Goal: Task Accomplishment & Management: Complete application form

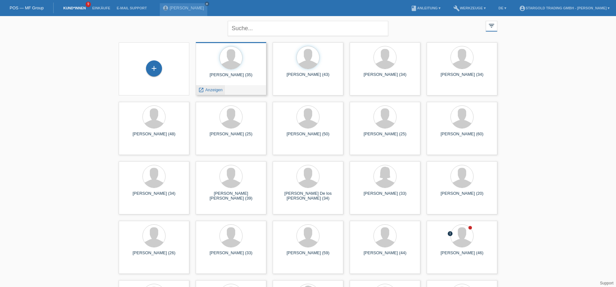
click at [216, 89] on span "Anzeigen" at bounding box center [213, 89] width 17 height 5
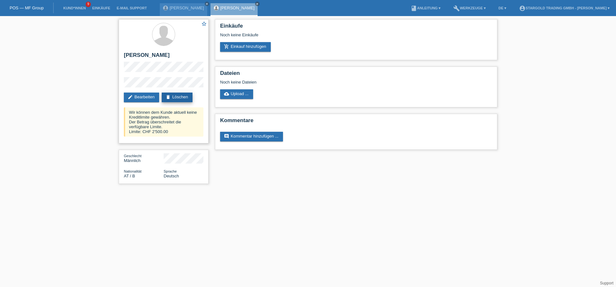
click at [182, 96] on link "delete Löschen" at bounding box center [177, 97] width 31 height 10
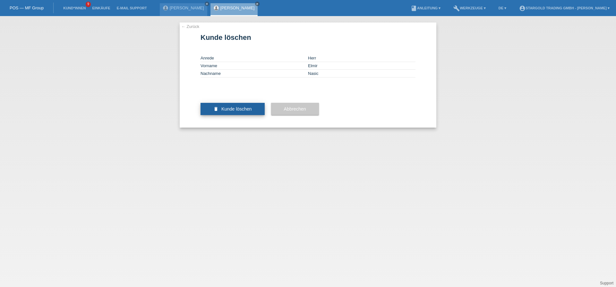
click at [239, 111] on span "Kunde löschen" at bounding box center [236, 108] width 30 height 5
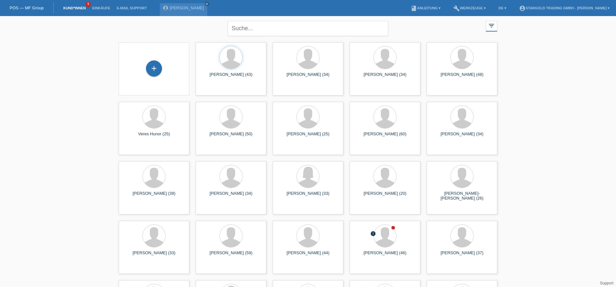
click at [64, 138] on div "close filter_list view_module Alle Kund*innen anzeigen star Markierte [PERSON_N…" at bounding box center [308, 176] width 616 height 320
click at [156, 66] on div "+" at bounding box center [154, 68] width 16 height 16
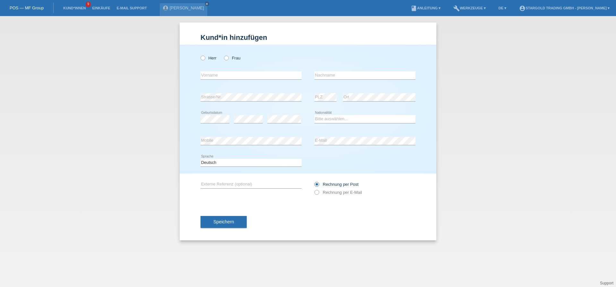
click at [203, 62] on div "Herr Frau" at bounding box center [251, 57] width 101 height 13
click at [200, 55] on icon at bounding box center [200, 55] width 0 height 0
click at [203, 59] on input "Herr" at bounding box center [203, 58] width 4 height 4
radio input "true"
click at [245, 76] on input "text" at bounding box center [251, 75] width 101 height 8
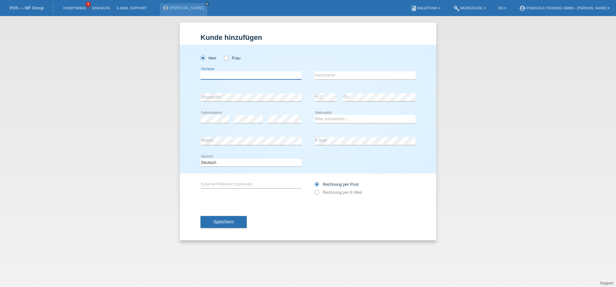
paste input "[PERSON_NAME]"
type input "[PERSON_NAME]"
click at [390, 75] on input "text" at bounding box center [365, 75] width 101 height 8
type input "Schwyzer"
click at [315, 115] on select "Bitte auswählen... Schweiz Deutschland Liechtenstein Österreich ------------ Af…" at bounding box center [365, 119] width 101 height 8
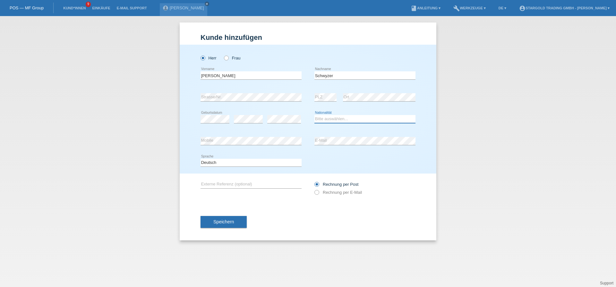
select select "CH"
click option "Schweiz" at bounding box center [0, 0] width 0 height 0
click at [375, 145] on div "error E-Mail" at bounding box center [365, 141] width 101 height 22
click at [314, 189] on icon at bounding box center [314, 189] width 0 height 0
click at [317, 191] on input "Rechnung per E-Mail" at bounding box center [317, 194] width 4 height 8
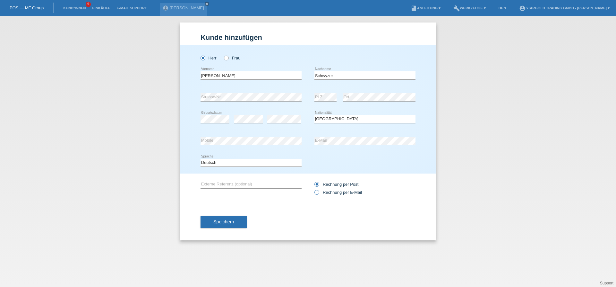
radio input "true"
click at [213, 224] on span "Speichern" at bounding box center [223, 221] width 21 height 5
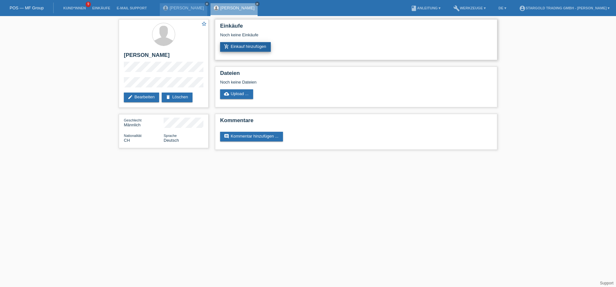
click at [251, 49] on link "add_shopping_cart Einkauf hinzufügen" at bounding box center [245, 47] width 51 height 10
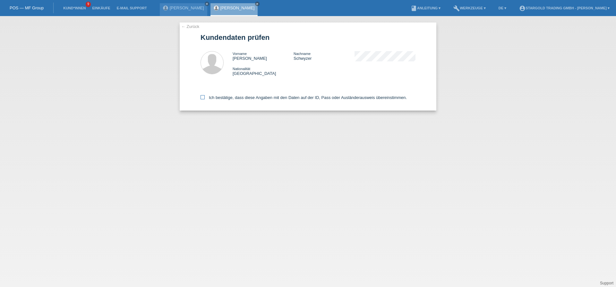
click at [202, 98] on icon at bounding box center [203, 97] width 4 height 4
click at [202, 98] on input "Ich bestätige, dass diese Angaben mit den Daten auf der ID, Pass oder Ausländer…" at bounding box center [203, 97] width 4 height 4
checkbox input "true"
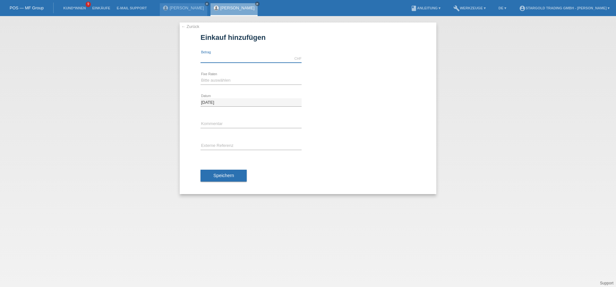
click at [242, 59] on input "text" at bounding box center [251, 59] width 101 height 8
type input "1590.00"
click at [201, 76] on select "Bitte auswählen 6 Raten 12 Raten 18 Raten 24 Raten 36 Raten 48 Raten" at bounding box center [251, 80] width 101 height 8
select select "497"
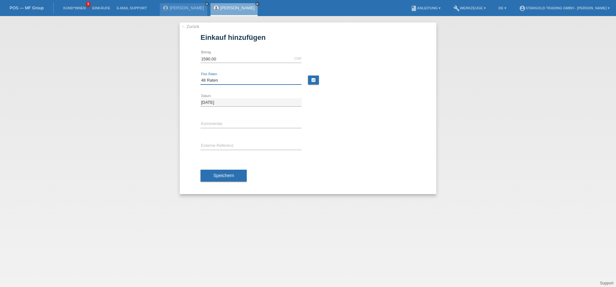
click option "48 Raten" at bounding box center [0, 0] width 0 height 0
click at [235, 126] on input "text" at bounding box center [251, 124] width 101 height 8
type input "Oris"
click at [226, 176] on span "Speichern" at bounding box center [223, 175] width 21 height 5
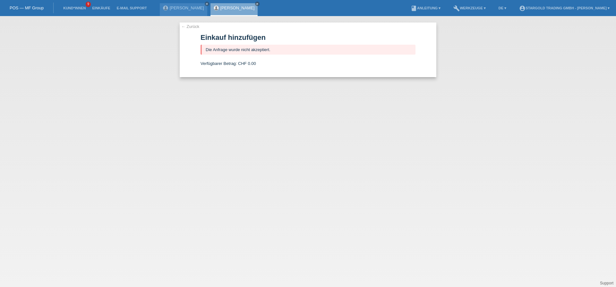
click at [141, 79] on div "← Zurück Einkauf hinzufügen Die Anfrage wurde nicht akzeptiert. Verfügbarer Bet…" at bounding box center [308, 151] width 616 height 271
click at [191, 28] on link "← Zurück" at bounding box center [190, 26] width 18 height 5
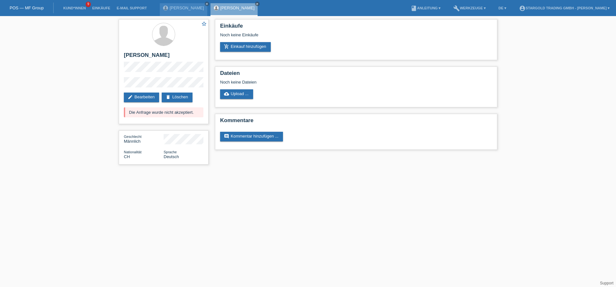
click at [93, 114] on div "star_border [PERSON_NAME] edit Bearbeiten delete Löschen Die Anfrage wurde nich…" at bounding box center [308, 93] width 616 height 155
click at [205, 3] on link "close" at bounding box center [207, 4] width 4 height 4
click at [195, 3] on div "Jérôme Schwyzer close" at bounding box center [184, 9] width 48 height 13
click at [207, 3] on icon "close" at bounding box center [206, 3] width 3 height 3
click at [82, 7] on link "Kund*innen" at bounding box center [74, 8] width 29 height 4
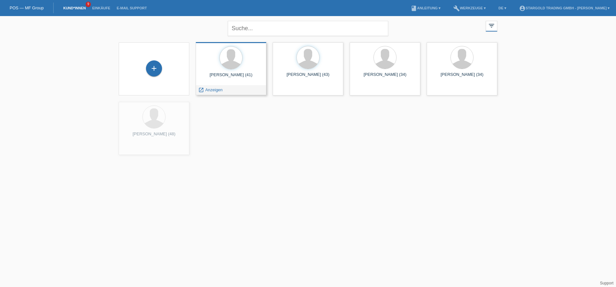
click at [230, 70] on div at bounding box center [231, 58] width 60 height 24
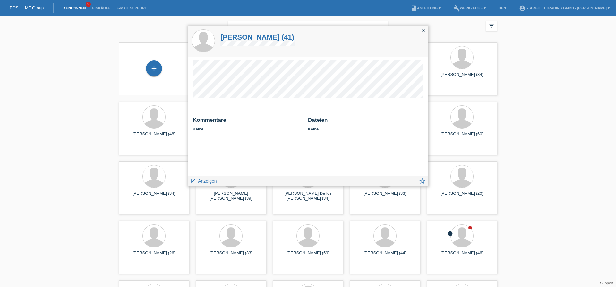
click at [424, 31] on icon "close" at bounding box center [423, 30] width 5 height 5
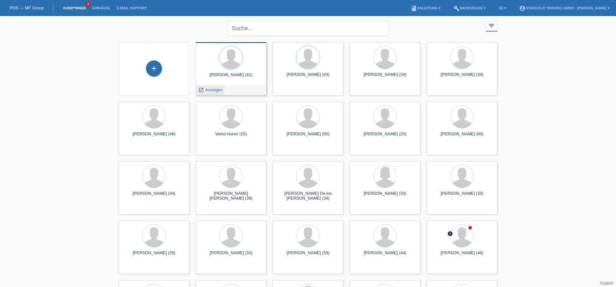
click at [212, 90] on span "Anzeigen" at bounding box center [213, 89] width 17 height 5
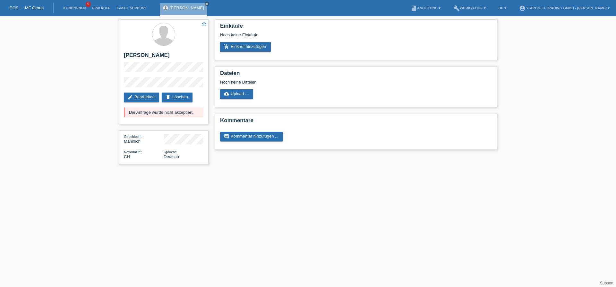
click at [82, 127] on div "star_border [PERSON_NAME] edit Bearbeiten delete Löschen Die Anfrage wurde nich…" at bounding box center [308, 93] width 616 height 155
click at [260, 48] on link "add_shopping_cart Einkauf hinzufügen" at bounding box center [245, 47] width 51 height 10
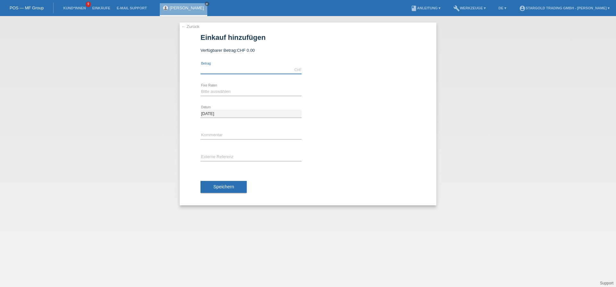
click at [255, 73] on input "text" at bounding box center [251, 70] width 101 height 8
type input "10000.00"
click at [254, 88] on div "Bitte auswählen 6 Raten 12 Raten 18 Raten 24 Raten 36 Raten 48 Raten error Fixe…" at bounding box center [251, 92] width 101 height 22
click at [201, 88] on select "Bitte auswählen 6 Raten 12 Raten 18 Raten 24 Raten 36 Raten 48 Raten" at bounding box center [251, 92] width 101 height 8
select select "497"
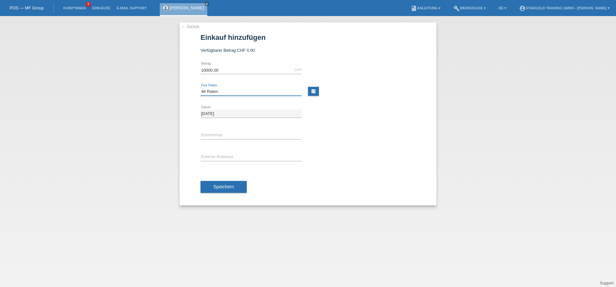
click option "48 Raten" at bounding box center [0, 0] width 0 height 0
click at [226, 192] on button "Speichern" at bounding box center [224, 187] width 46 height 12
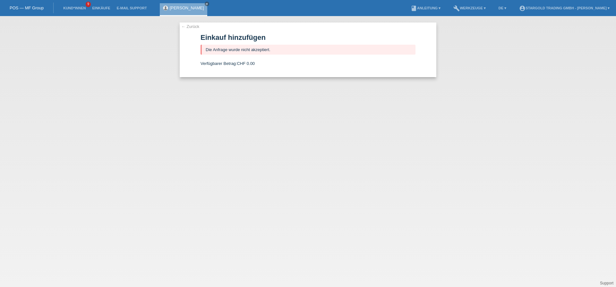
click at [187, 26] on link "← Zurück" at bounding box center [190, 26] width 18 height 5
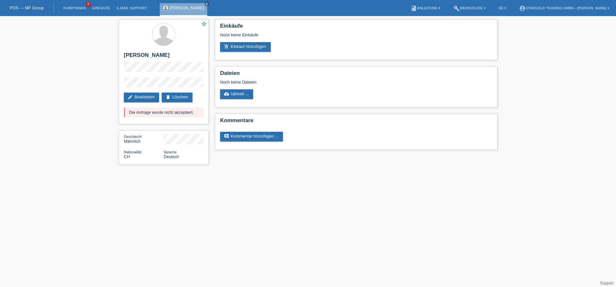
click at [89, 123] on div "star_border [PERSON_NAME] edit Bearbeiten delete Löschen Die Anfrage wurde nich…" at bounding box center [308, 93] width 616 height 155
click at [101, 131] on div "star_border [PERSON_NAME] edit Bearbeiten delete Löschen Die Anfrage wurde nich…" at bounding box center [308, 93] width 616 height 155
click at [85, 88] on div "star_border [PERSON_NAME] edit Bearbeiten delete Löschen Die Anfrage wurde nich…" at bounding box center [308, 93] width 616 height 155
click at [108, 117] on div "star_border [PERSON_NAME] edit Bearbeiten delete Löschen Die Anfrage wurde nich…" at bounding box center [308, 93] width 616 height 155
